Goal: Information Seeking & Learning: Learn about a topic

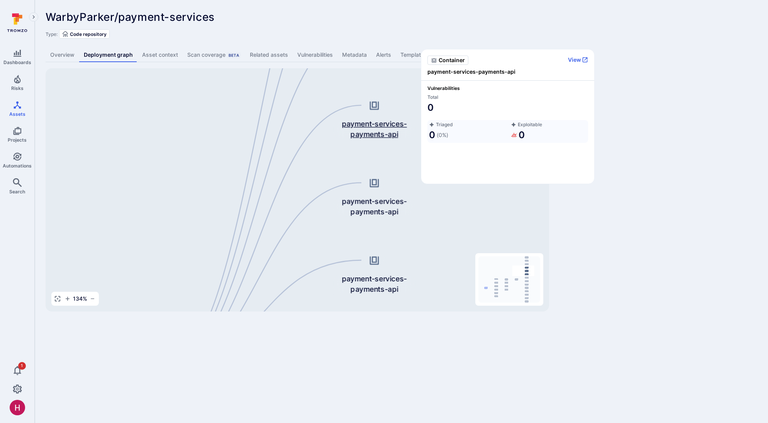
click at [380, 133] on span "payment-services-payments-api" at bounding box center [374, 129] width 83 height 21
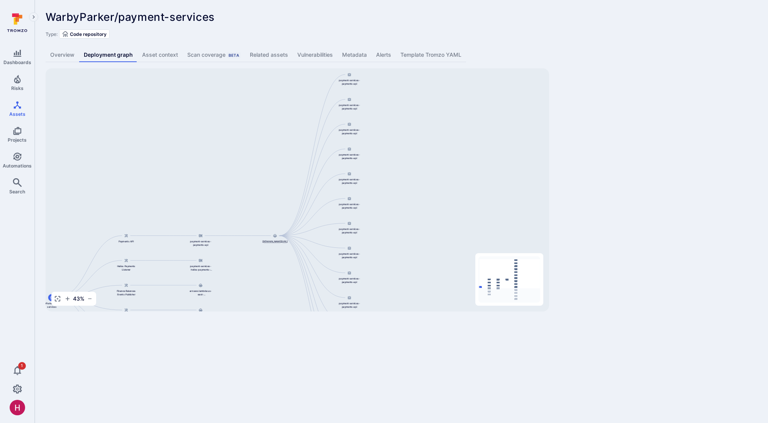
click at [274, 239] on div "[DOMAIN_NAME][URL]" at bounding box center [275, 237] width 26 height 11
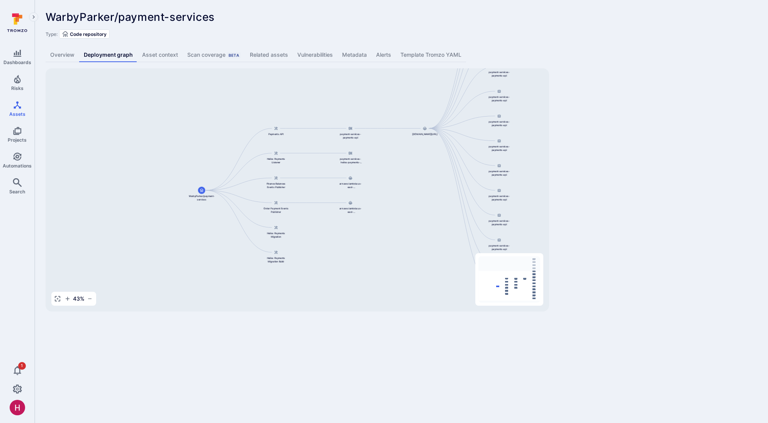
drag, startPoint x: 208, startPoint y: 190, endPoint x: 351, endPoint y: 92, distance: 172.2
click at [351, 92] on div "[DOMAIN_NAME][URL] payment-services-payments-api payment-services-payments-api …" at bounding box center [297, 189] width 503 height 243
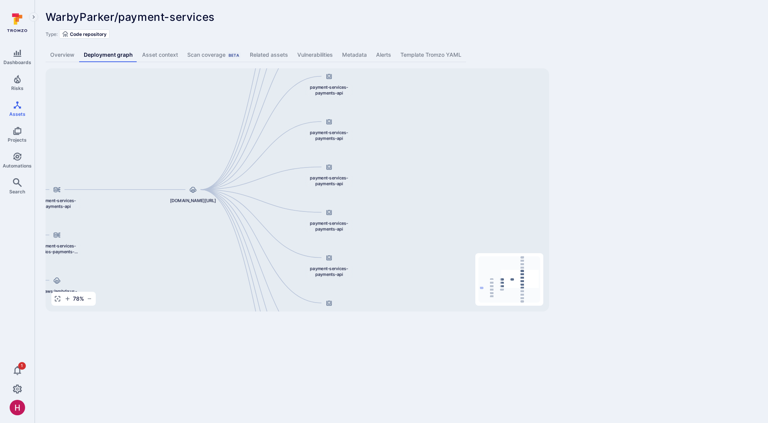
drag, startPoint x: 444, startPoint y: 181, endPoint x: 158, endPoint y: 286, distance: 305.1
click at [158, 286] on div "[DOMAIN_NAME][URL] payment-services-payments-api payment-services-payments-api …" at bounding box center [297, 189] width 503 height 243
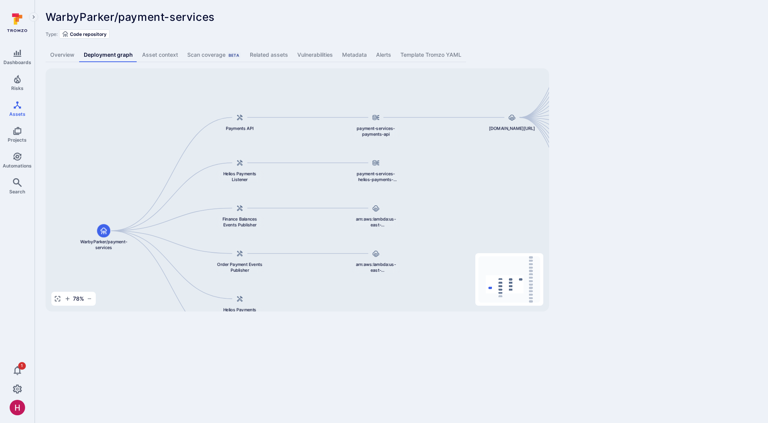
drag, startPoint x: 171, startPoint y: 259, endPoint x: 481, endPoint y: 189, distance: 317.9
click at [481, 189] on div "[DOMAIN_NAME][URL] payment-services-payments-api payment-services-payments-api …" at bounding box center [297, 189] width 503 height 243
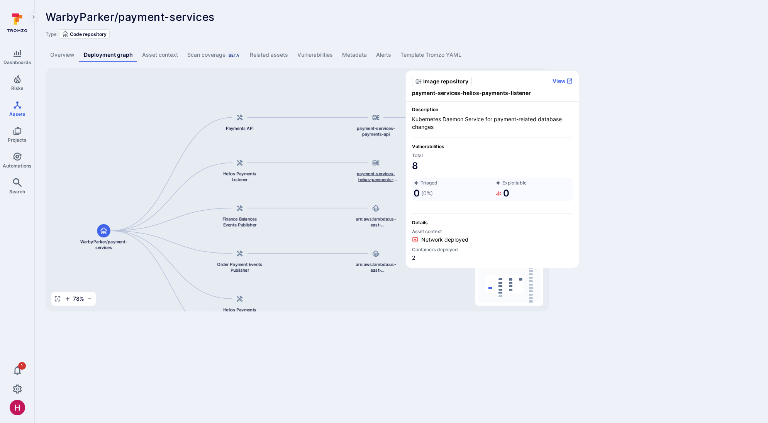
click at [381, 179] on span "payment-services-helios-payments-listener" at bounding box center [376, 177] width 48 height 12
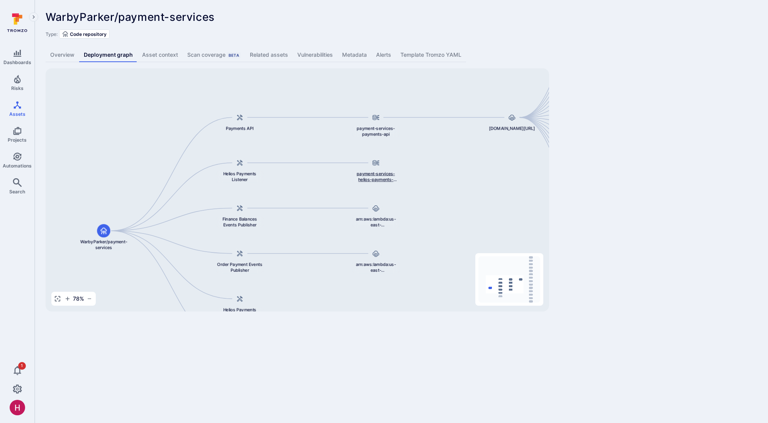
click at [382, 175] on span "payment-services-helios-payments-listener" at bounding box center [376, 177] width 48 height 12
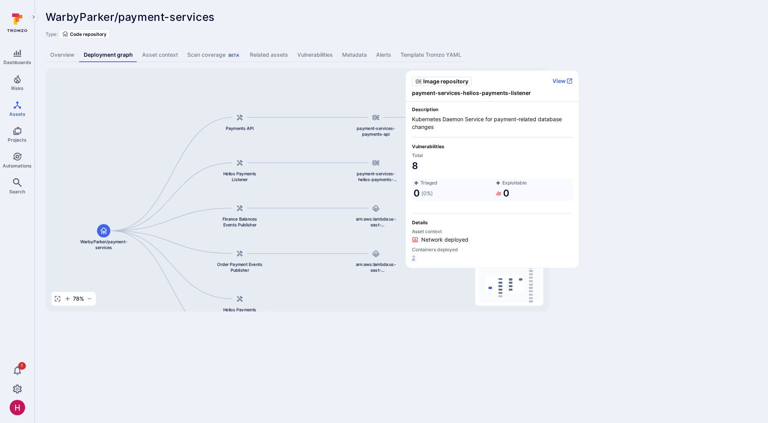
click at [414, 257] on link "2" at bounding box center [413, 258] width 3 height 8
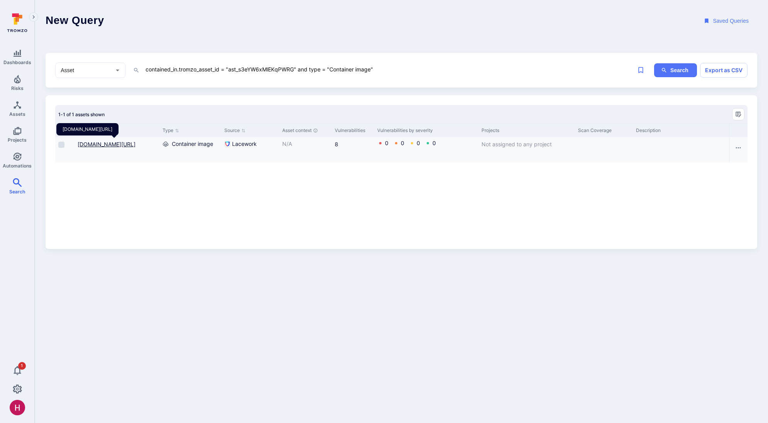
click at [135, 146] on link "[DOMAIN_NAME][URL]" at bounding box center [107, 144] width 58 height 7
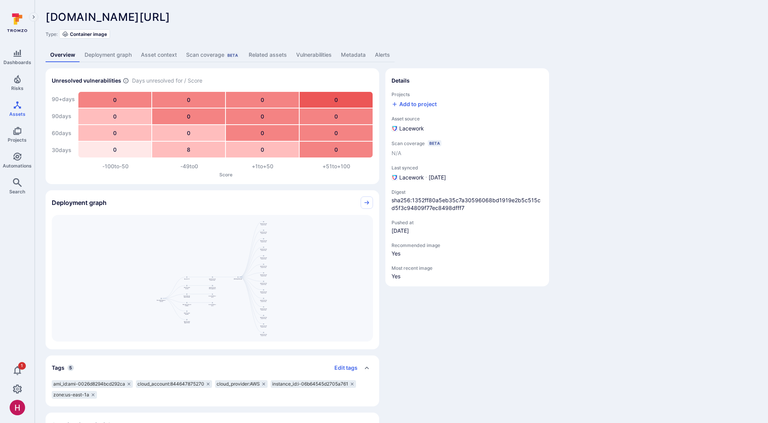
click at [271, 54] on link "Related assets" at bounding box center [267, 55] width 47 height 14
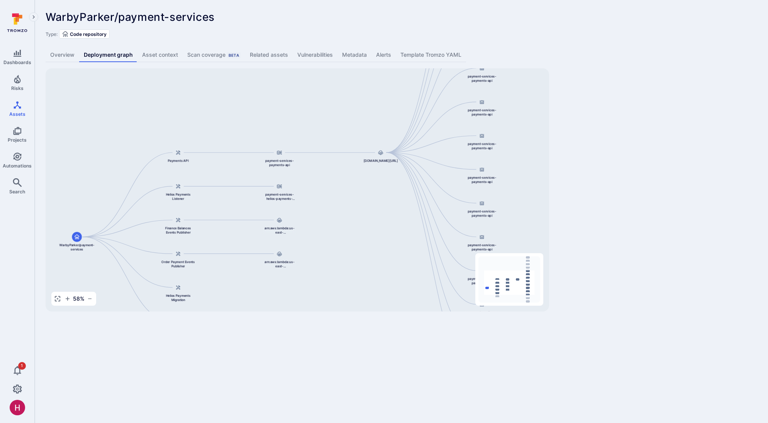
drag, startPoint x: 256, startPoint y: 185, endPoint x: 330, endPoint y: 114, distance: 102.7
click at [326, 113] on div "[DOMAIN_NAME][URL] payment-services-payments-api payment-services-payments-api …" at bounding box center [297, 189] width 503 height 243
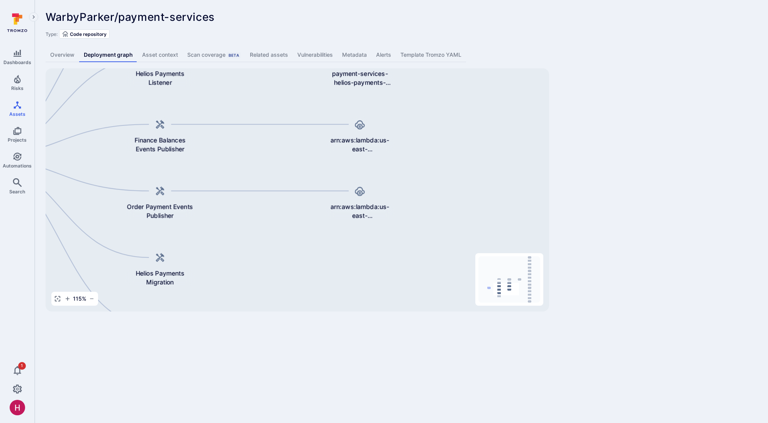
drag, startPoint x: 233, startPoint y: 201, endPoint x: 284, endPoint y: 95, distance: 117.9
click at [285, 94] on div "[DOMAIN_NAME][URL] payment-services-payments-api payment-services-payments-api …" at bounding box center [297, 189] width 503 height 243
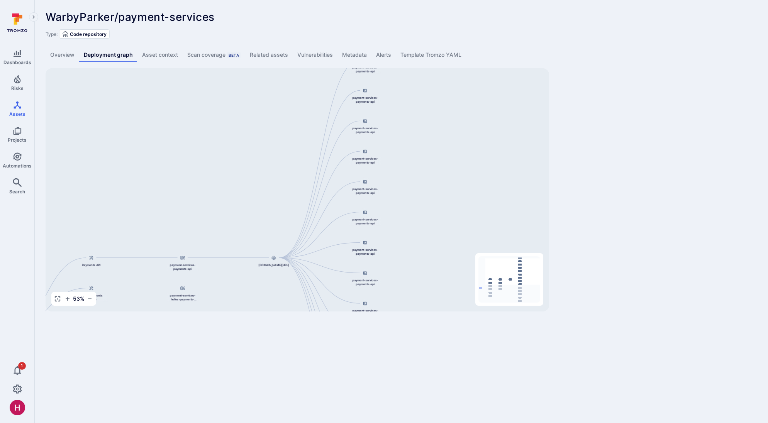
drag, startPoint x: 419, startPoint y: 181, endPoint x: 278, endPoint y: 308, distance: 190.0
click at [279, 308] on div "[DOMAIN_NAME][URL] payment-services-payments-api payment-services-payments-api …" at bounding box center [297, 189] width 503 height 243
